Goal: Navigation & Orientation: Find specific page/section

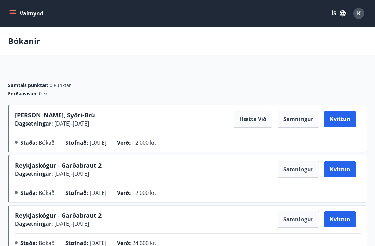
click at [17, 16] on button "Valmynd" at bounding box center [27, 13] width 38 height 12
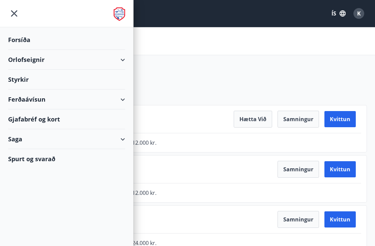
click at [20, 40] on div "Forsíða" at bounding box center [66, 40] width 117 height 20
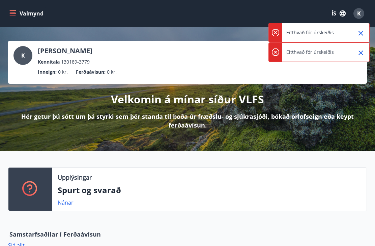
click at [361, 54] on icon "Close" at bounding box center [361, 53] width 8 height 8
click at [363, 33] on icon "Close" at bounding box center [361, 33] width 8 height 8
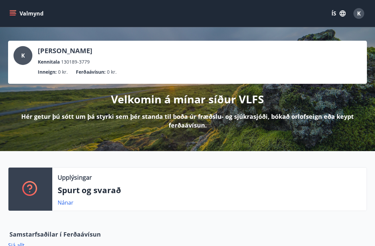
click at [13, 13] on icon "menu" at bounding box center [12, 13] width 7 height 7
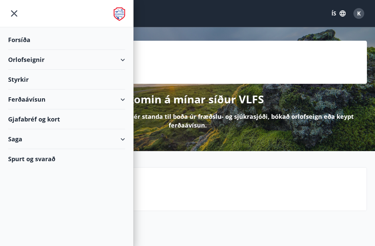
click at [22, 62] on div "Orlofseignir" at bounding box center [66, 60] width 117 height 20
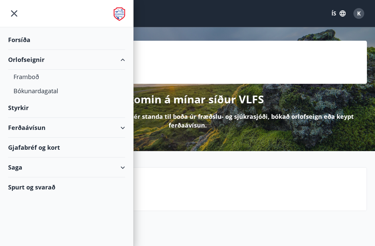
click at [23, 73] on div "Framboð" at bounding box center [66, 77] width 106 height 14
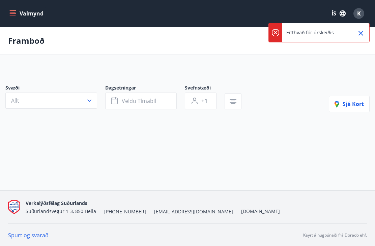
click at [15, 16] on icon "menu" at bounding box center [12, 13] width 7 height 7
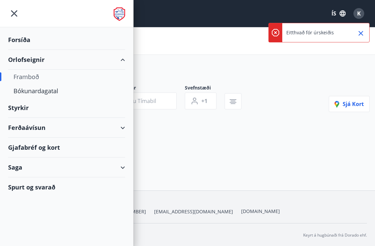
click at [34, 89] on div "Bókunardagatal" at bounding box center [66, 91] width 106 height 14
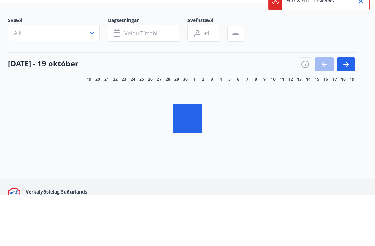
scroll to position [20, 0]
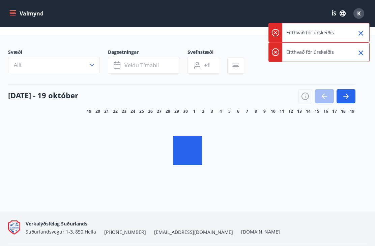
click at [17, 17] on button "Valmynd" at bounding box center [27, 13] width 38 height 12
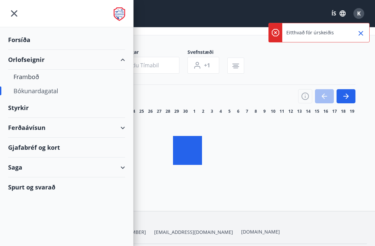
click at [16, 37] on div "Forsíða" at bounding box center [66, 40] width 117 height 20
